Goal: Find specific page/section

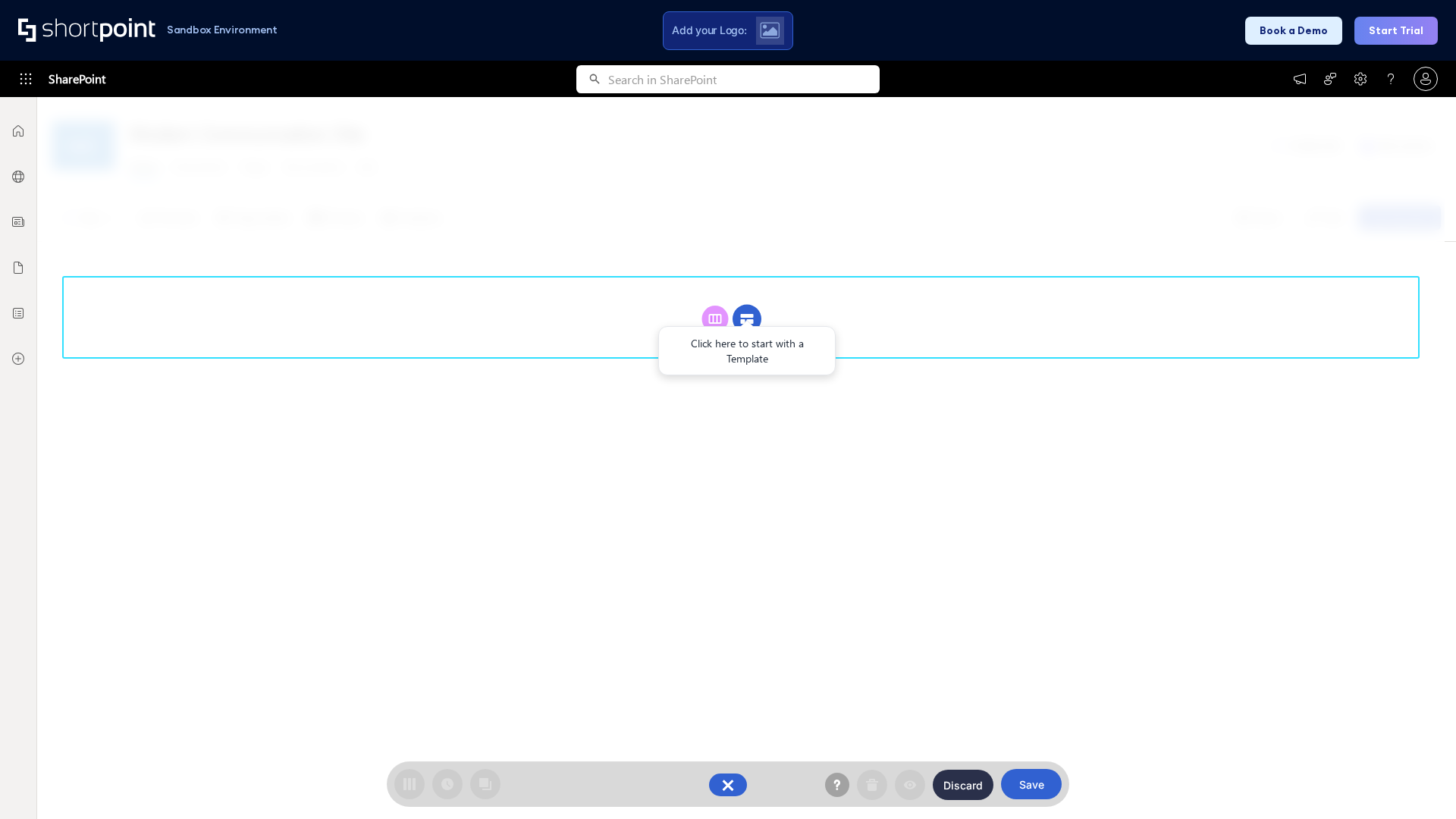
click at [746, 305] on circle at bounding box center [746, 319] width 29 height 29
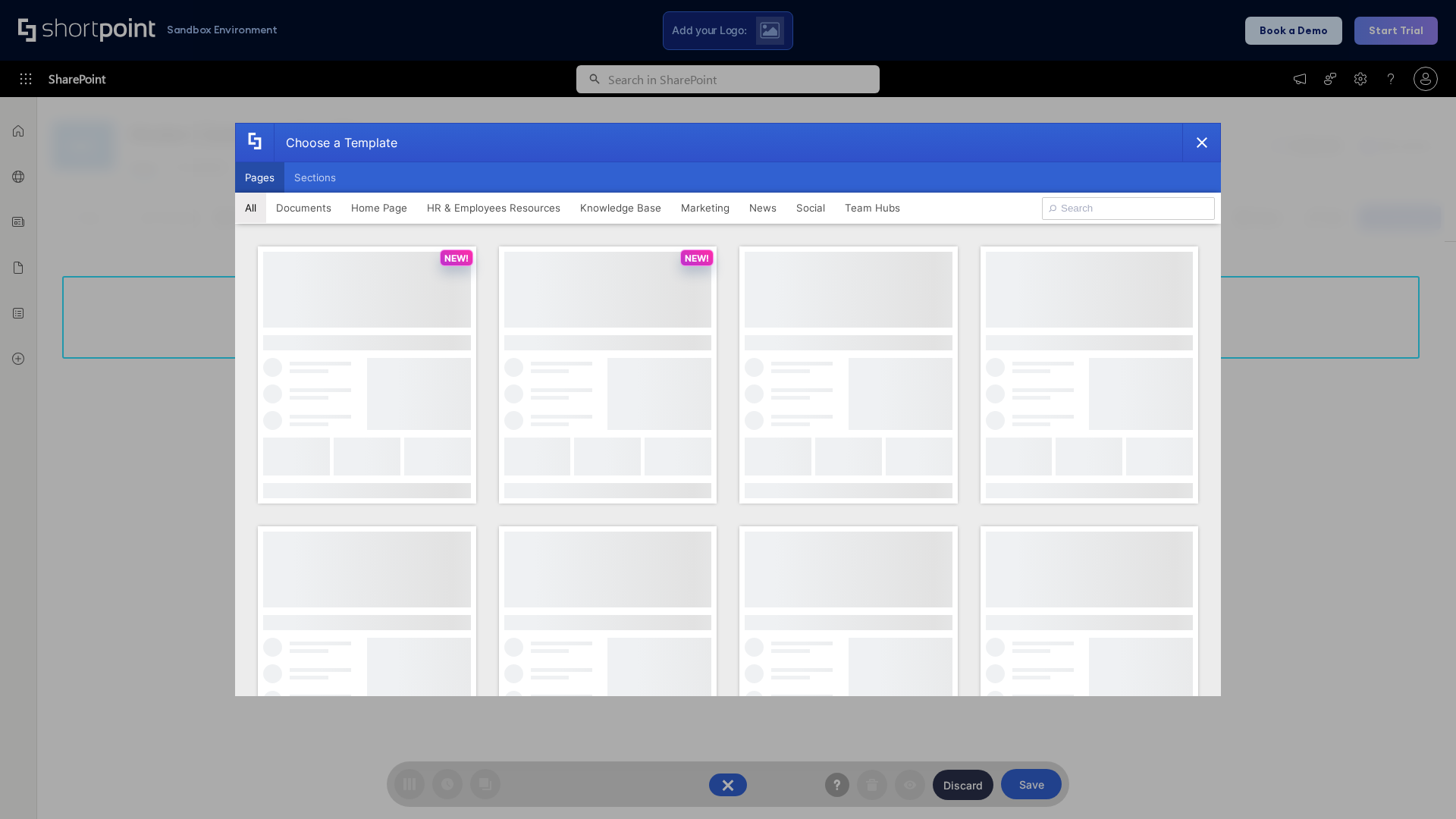
scroll to position [208, 0]
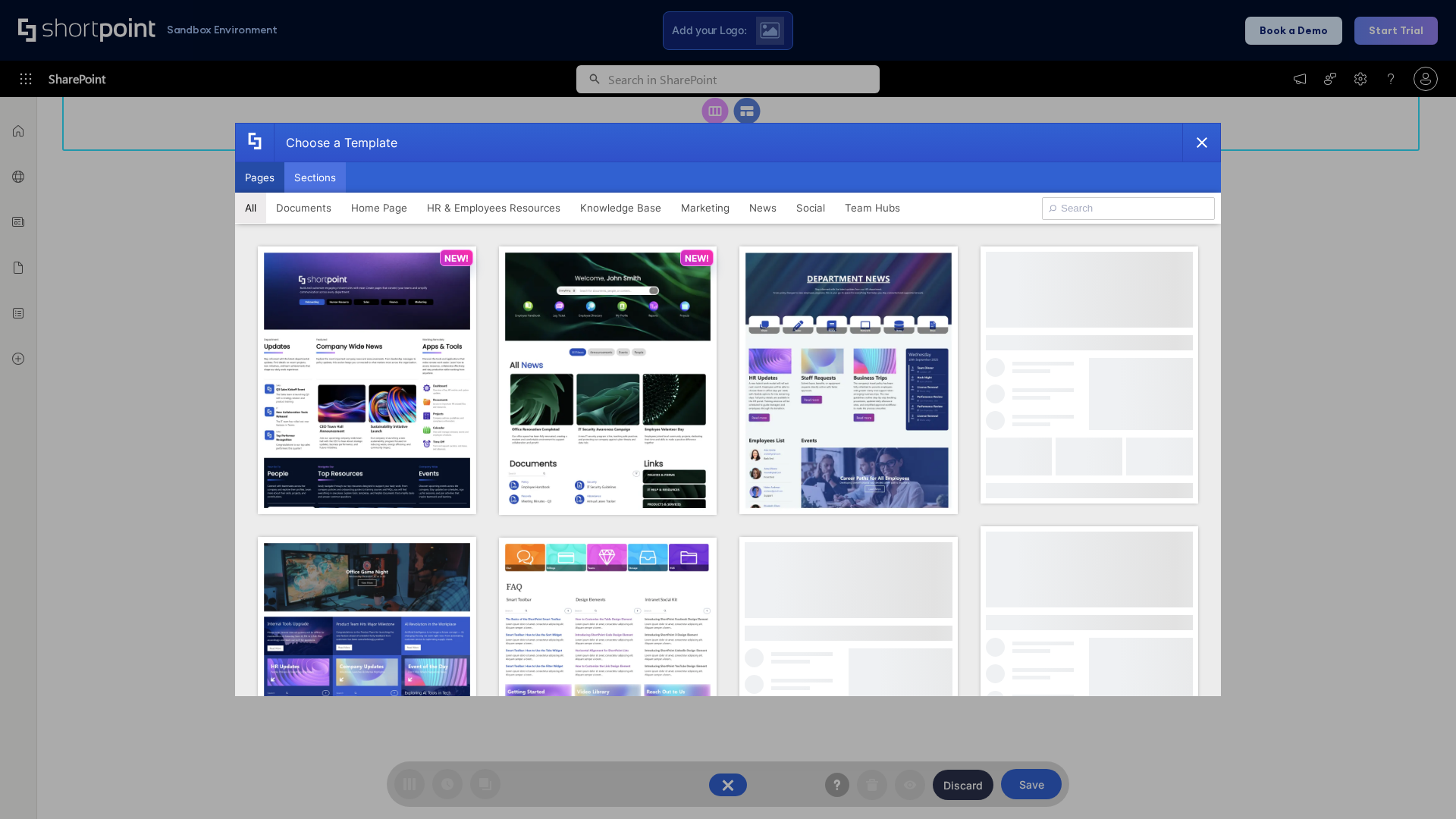
click at [314, 177] on button "Sections" at bounding box center [315, 177] width 62 height 30
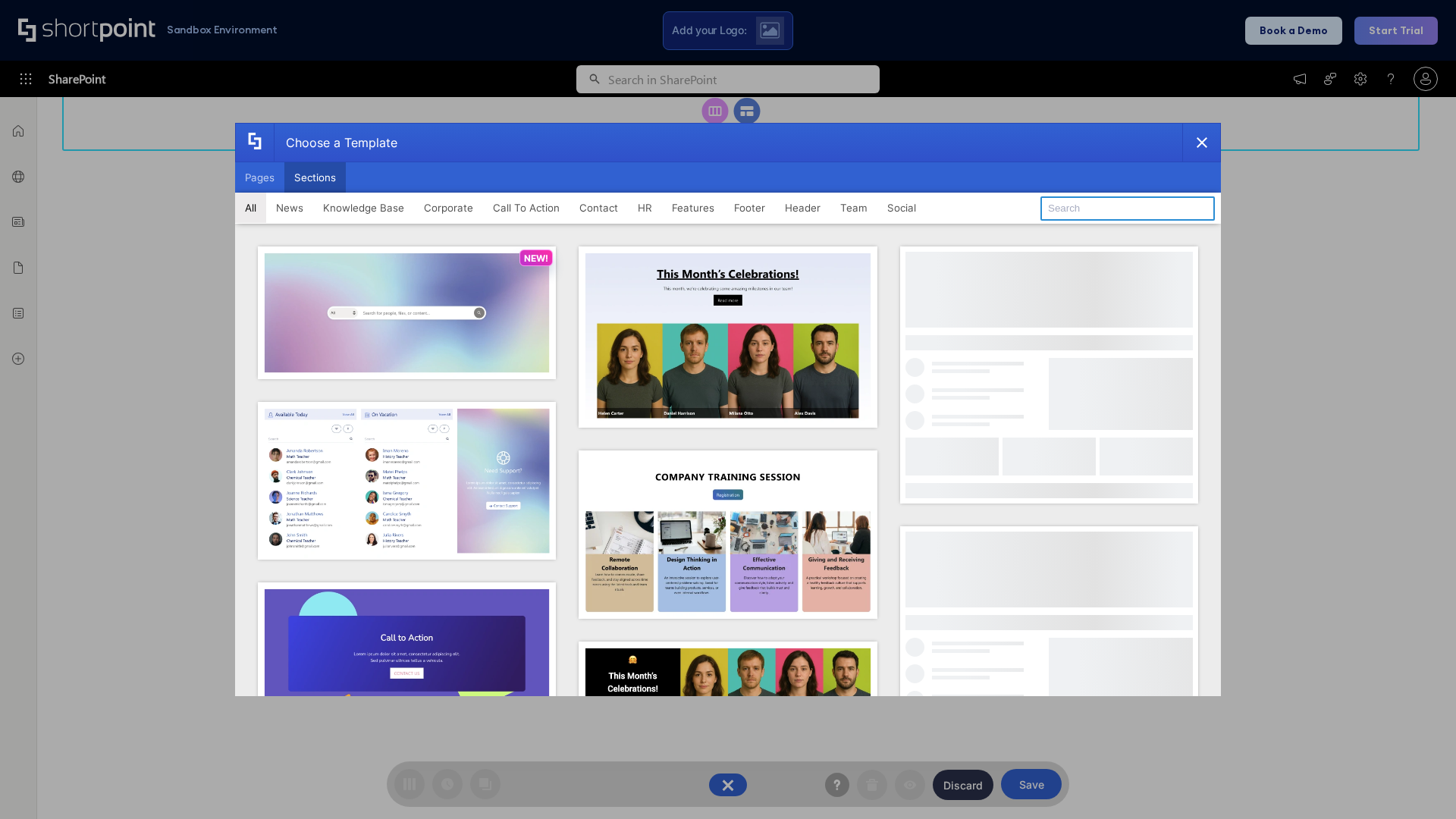
type input "Events"
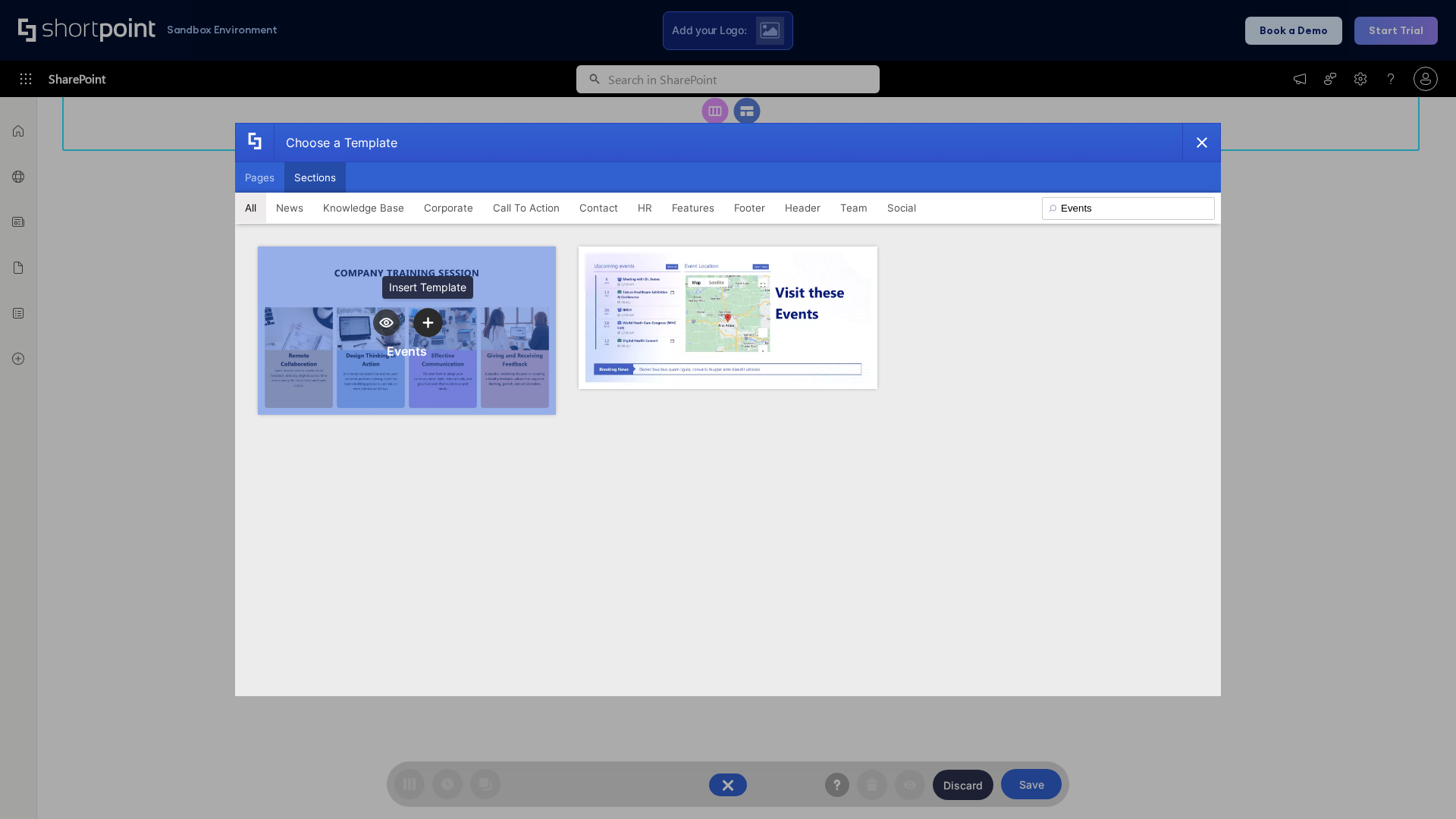
click at [428, 322] on icon "template selector" at bounding box center [428, 323] width 11 height 11
